Goal: Task Accomplishment & Management: Manage account settings

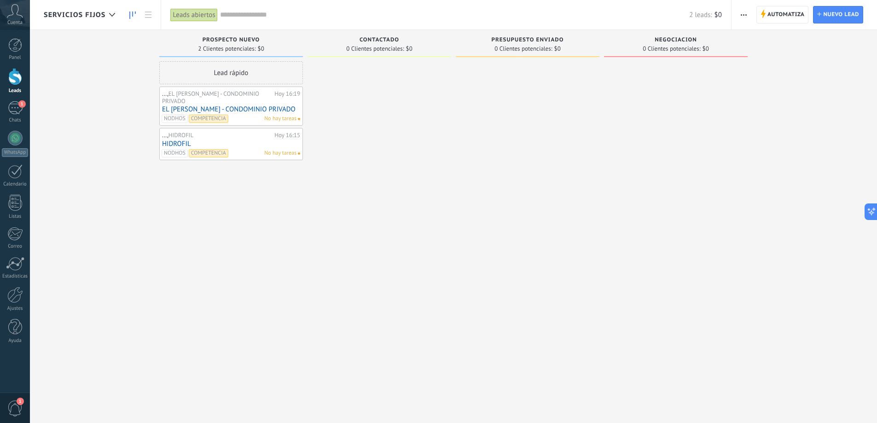
click at [15, 111] on div "1" at bounding box center [15, 107] width 15 height 13
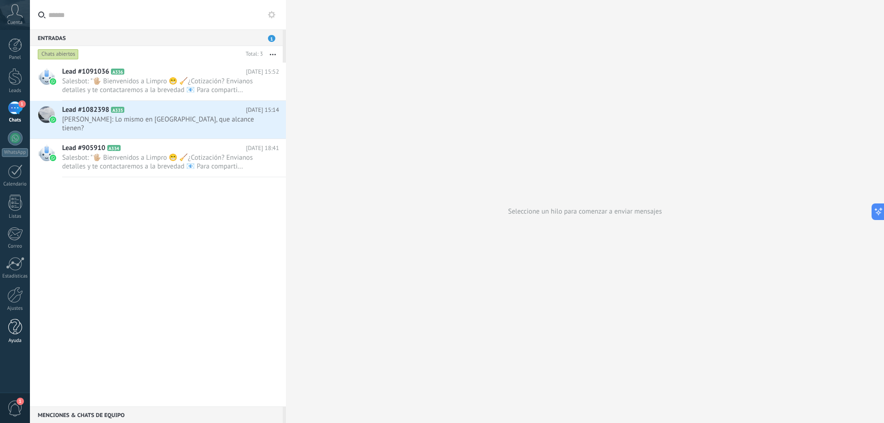
click at [16, 327] on div at bounding box center [15, 327] width 14 height 16
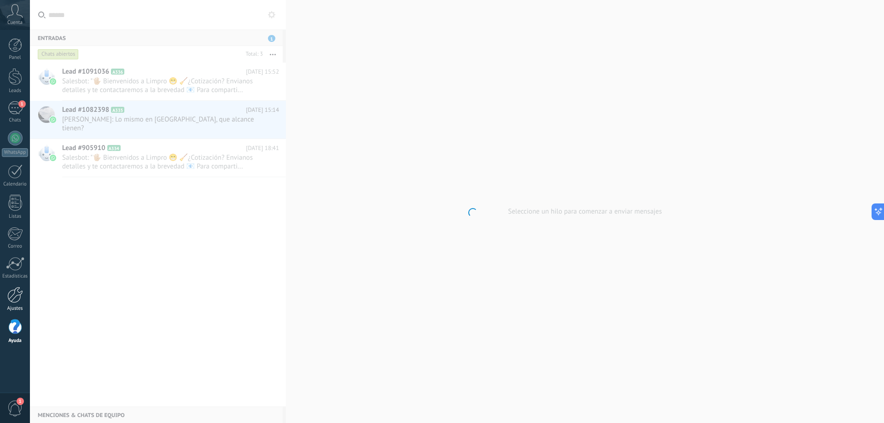
click at [14, 298] on div at bounding box center [15, 295] width 16 height 16
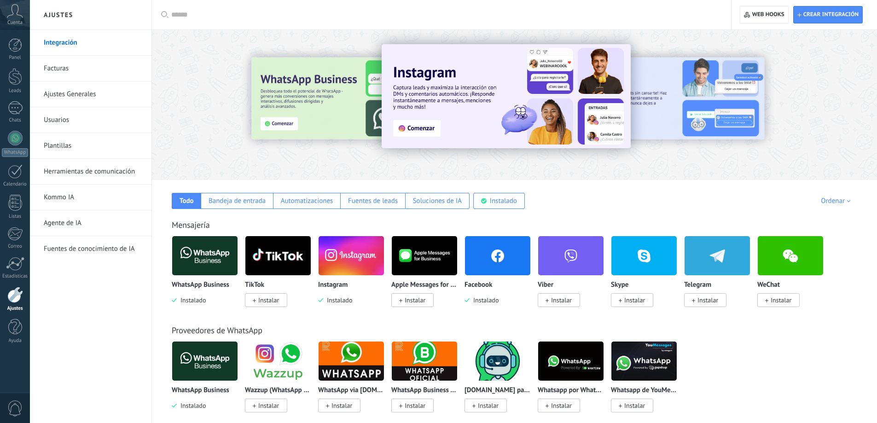
click at [59, 122] on link "Usuarios" at bounding box center [93, 120] width 98 height 26
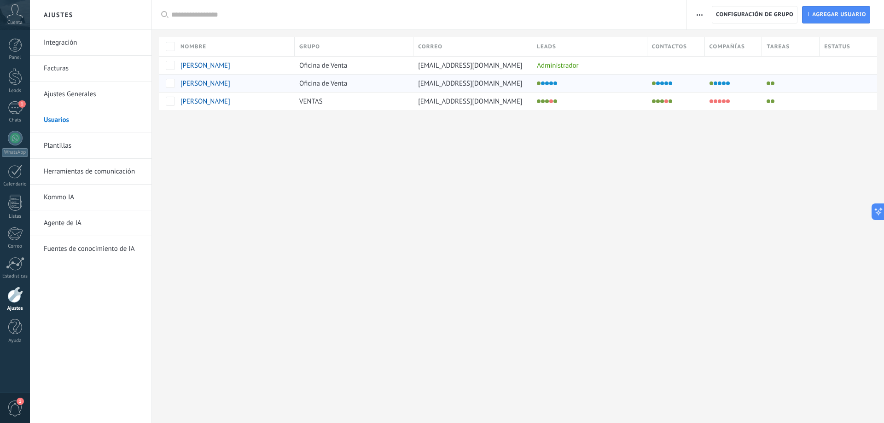
click at [207, 81] on span "DIEGO ROSSO" at bounding box center [205, 83] width 50 height 9
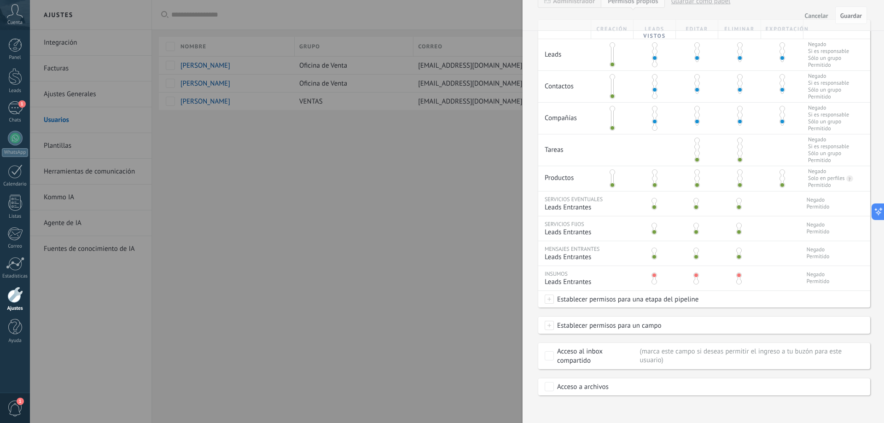
scroll to position [214, 0]
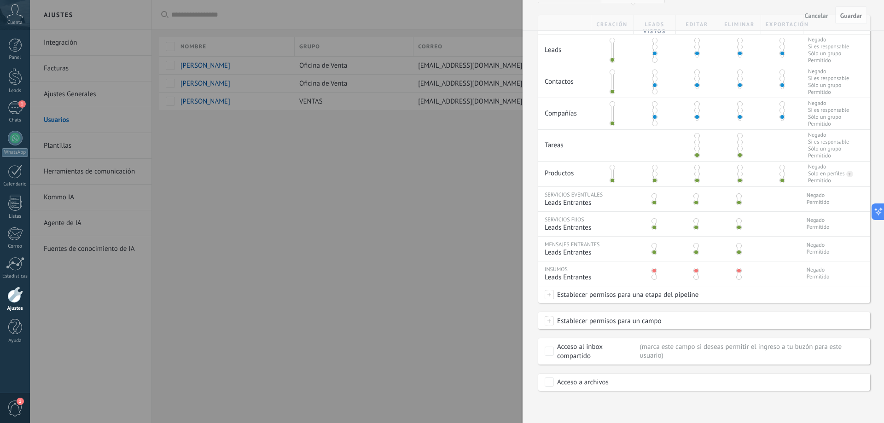
click at [486, 250] on div at bounding box center [442, 211] width 884 height 423
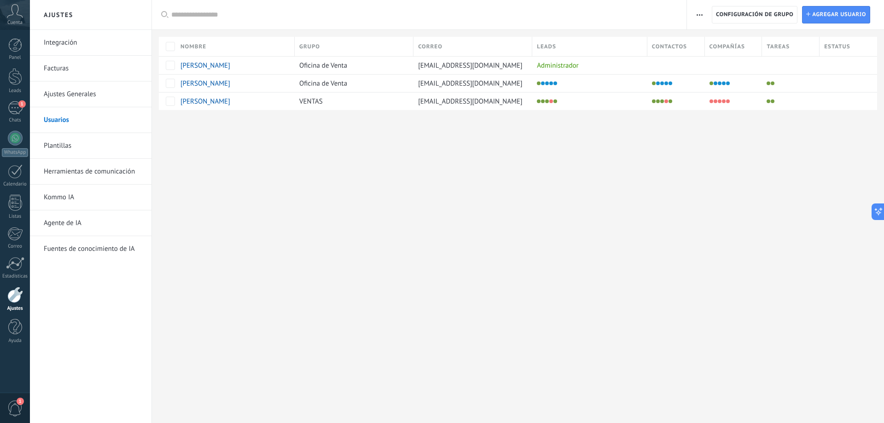
scroll to position [0, 0]
